Goal: Task Accomplishment & Management: Use online tool/utility

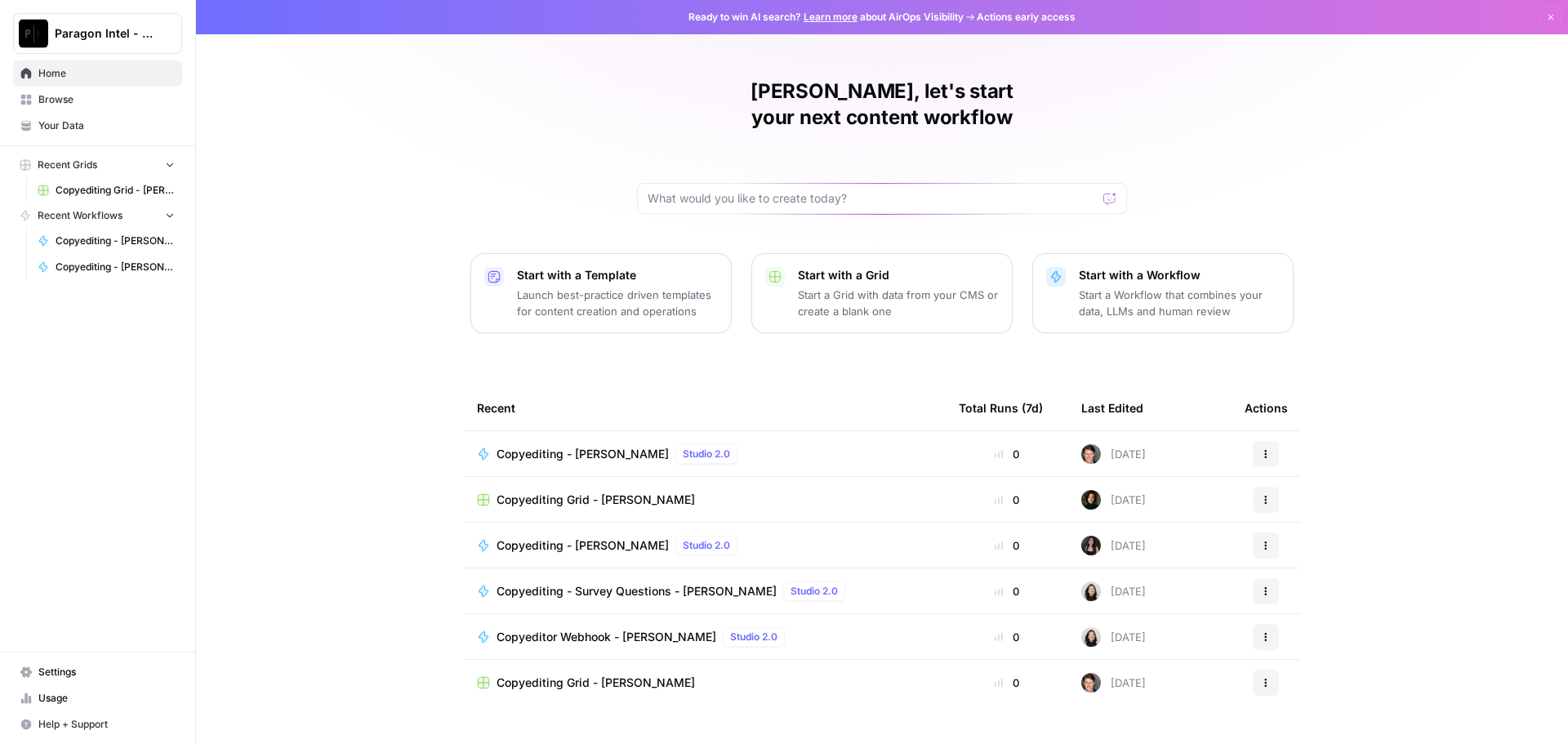
click at [34, 97] on link "Browse" at bounding box center [98, 99] width 169 height 26
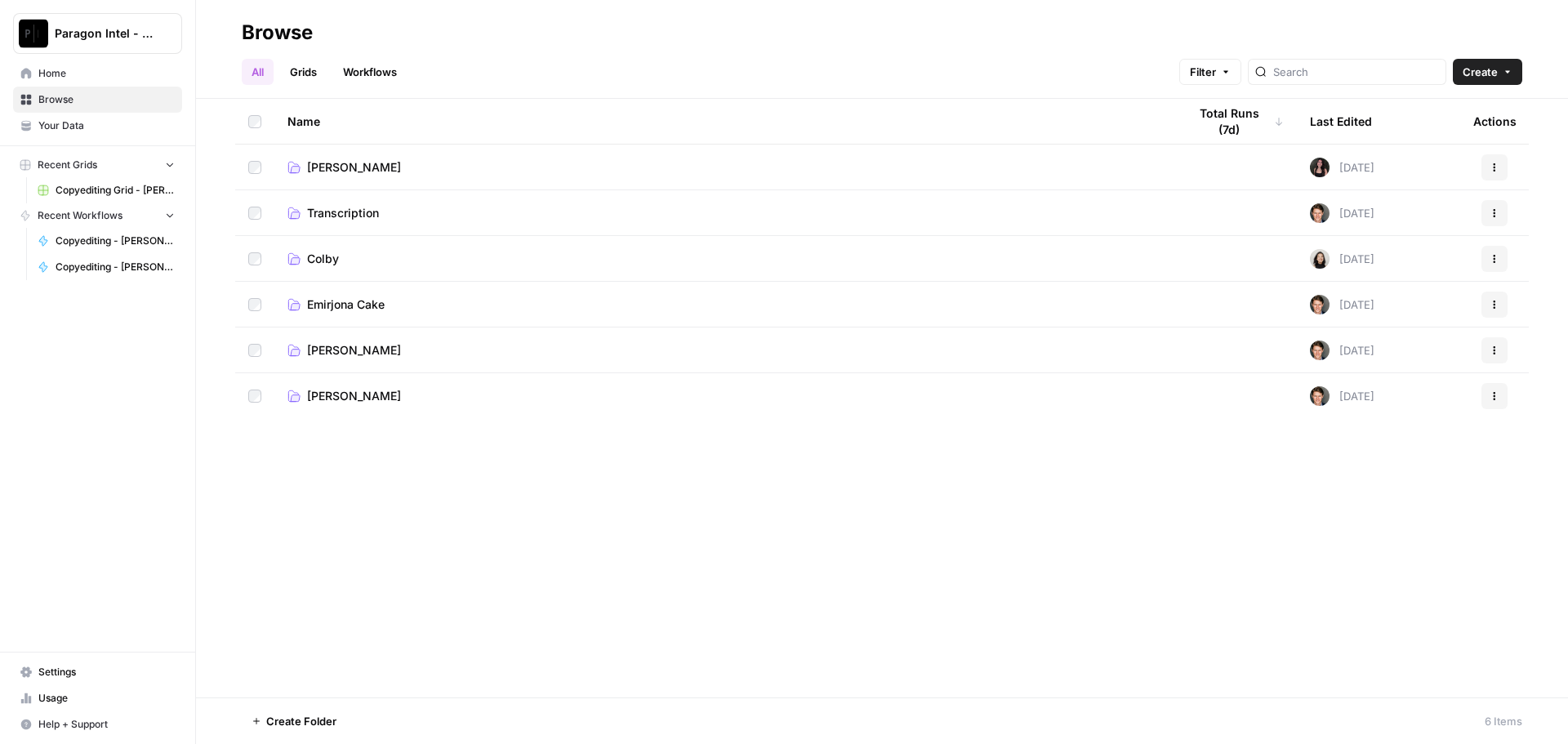
drag, startPoint x: 313, startPoint y: 349, endPoint x: 354, endPoint y: 355, distance: 41.4
click at [316, 350] on span "[PERSON_NAME]" at bounding box center [354, 350] width 94 height 16
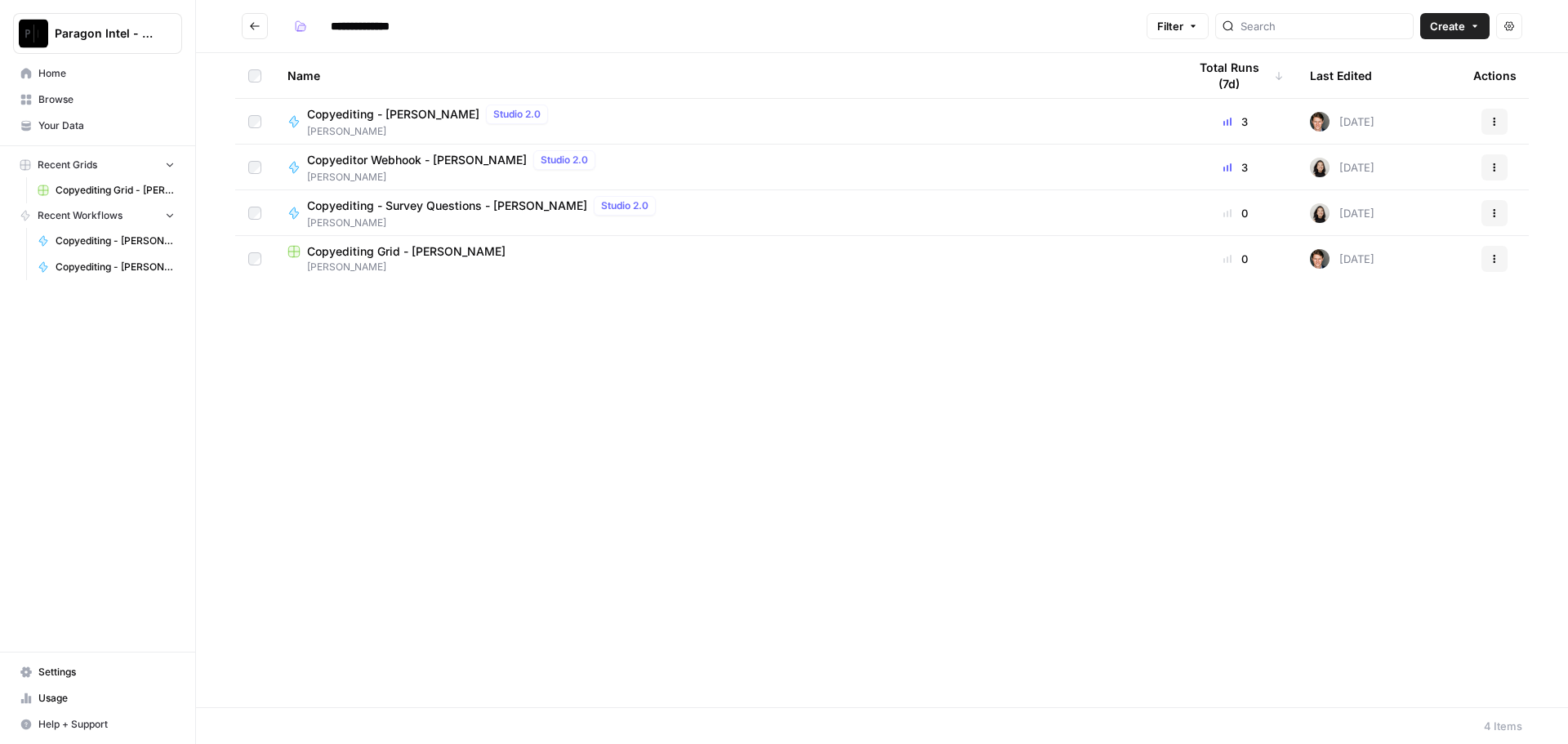
click at [478, 254] on span "Copyediting Grid - [PERSON_NAME]" at bounding box center [406, 251] width 199 height 16
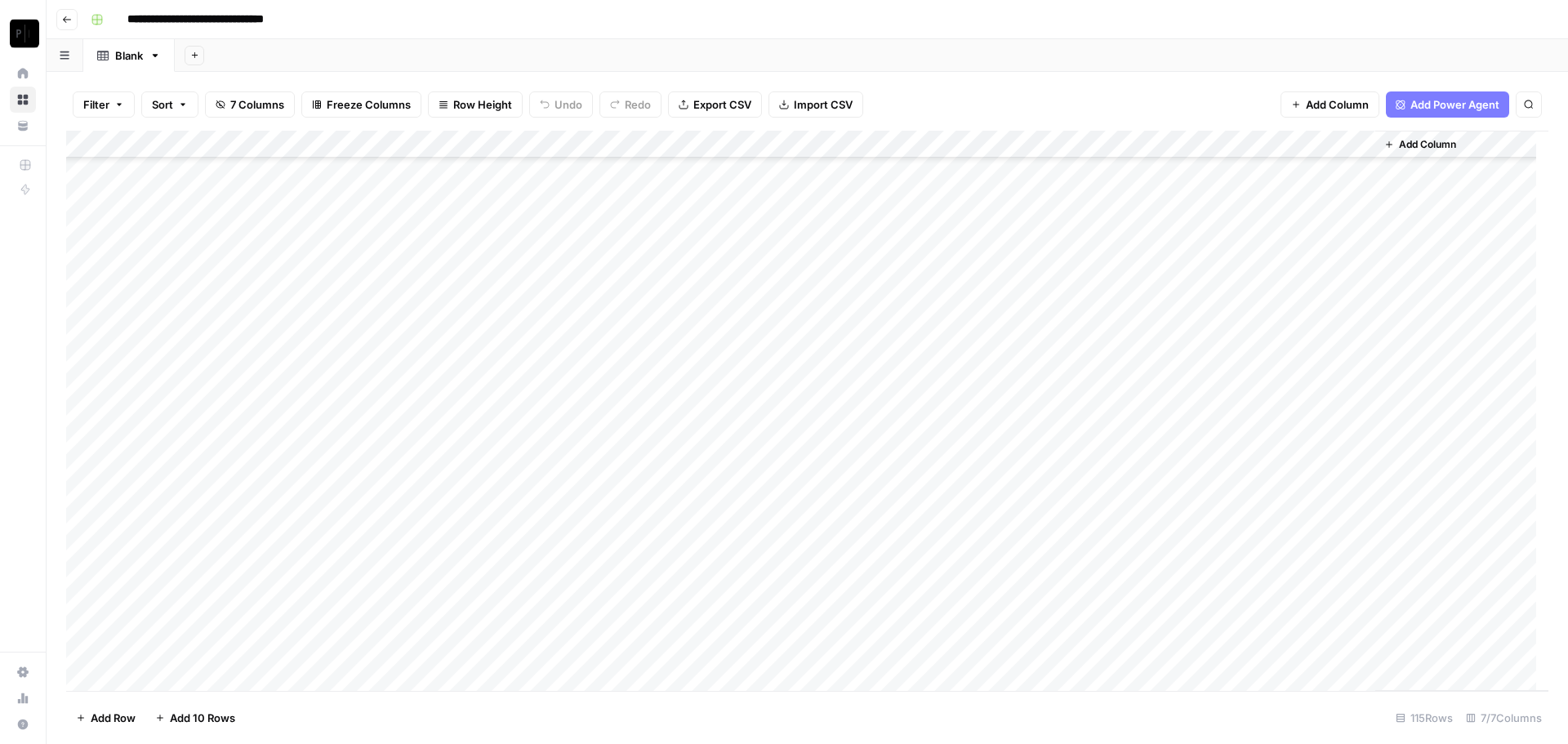
scroll to position [2687, 0]
click at [1054, 643] on div "Add Column" at bounding box center [808, 411] width 1483 height 560
click at [1211, 649] on div "Add Column" at bounding box center [808, 411] width 1483 height 560
